Goal: Find specific page/section: Find specific page/section

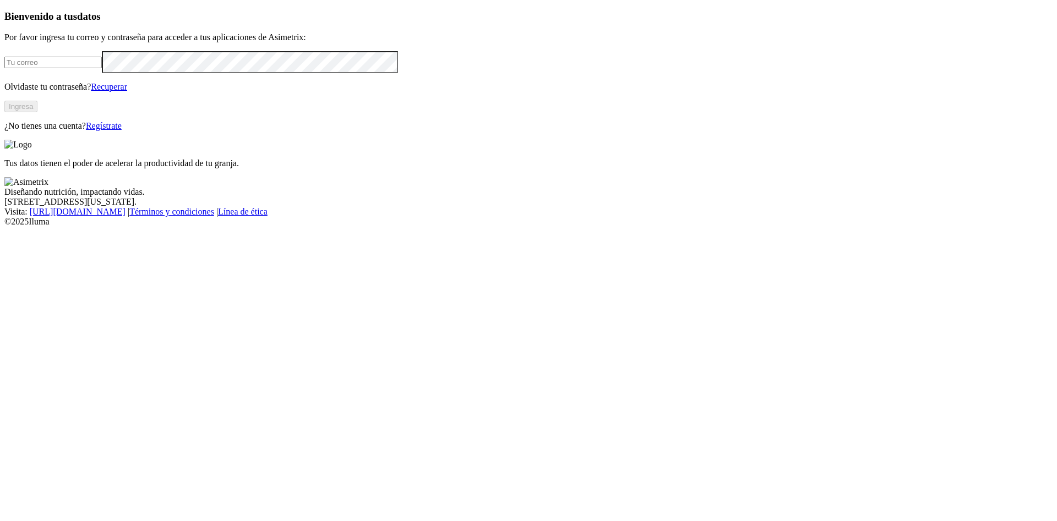
type input "[PERSON_NAME][EMAIL_ADDRESS][PERSON_NAME][DOMAIN_NAME]"
click at [37, 112] on button "Ingresa" at bounding box center [20, 107] width 33 height 12
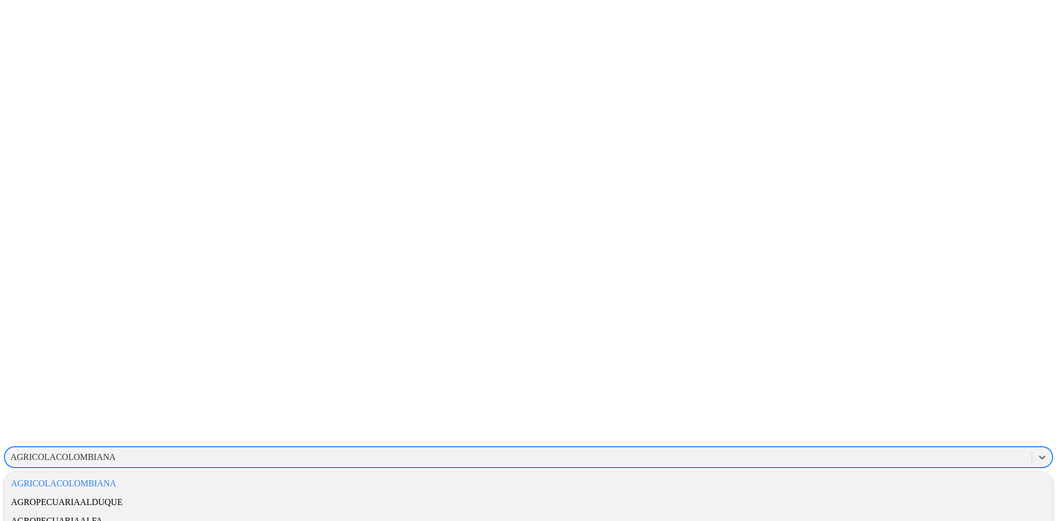
click at [116, 453] on div "AGRICOLACOLOMBIANA" at bounding box center [62, 458] width 105 height 10
